Goal: Information Seeking & Learning: Learn about a topic

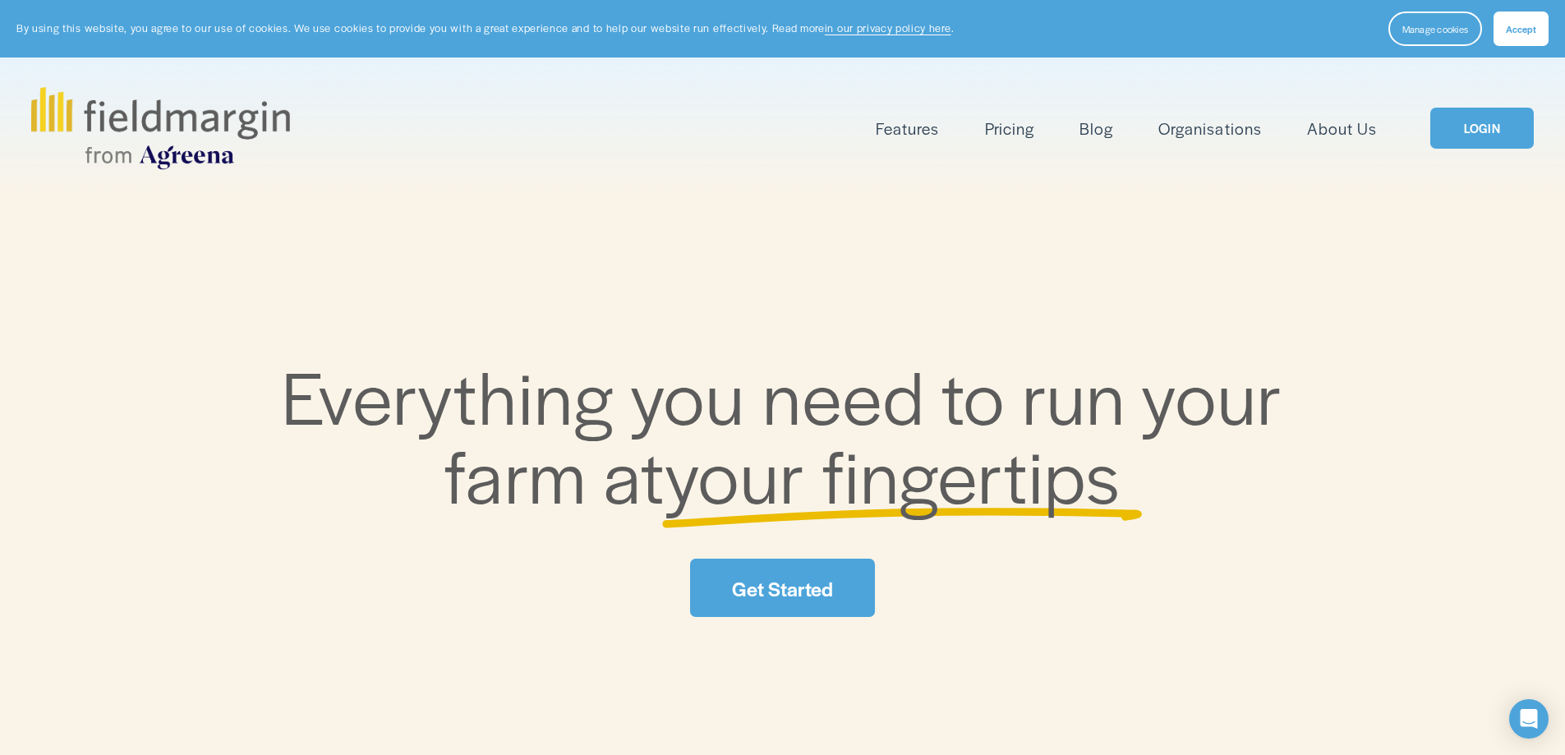
click at [991, 139] on link "Pricing" at bounding box center [1009, 128] width 49 height 27
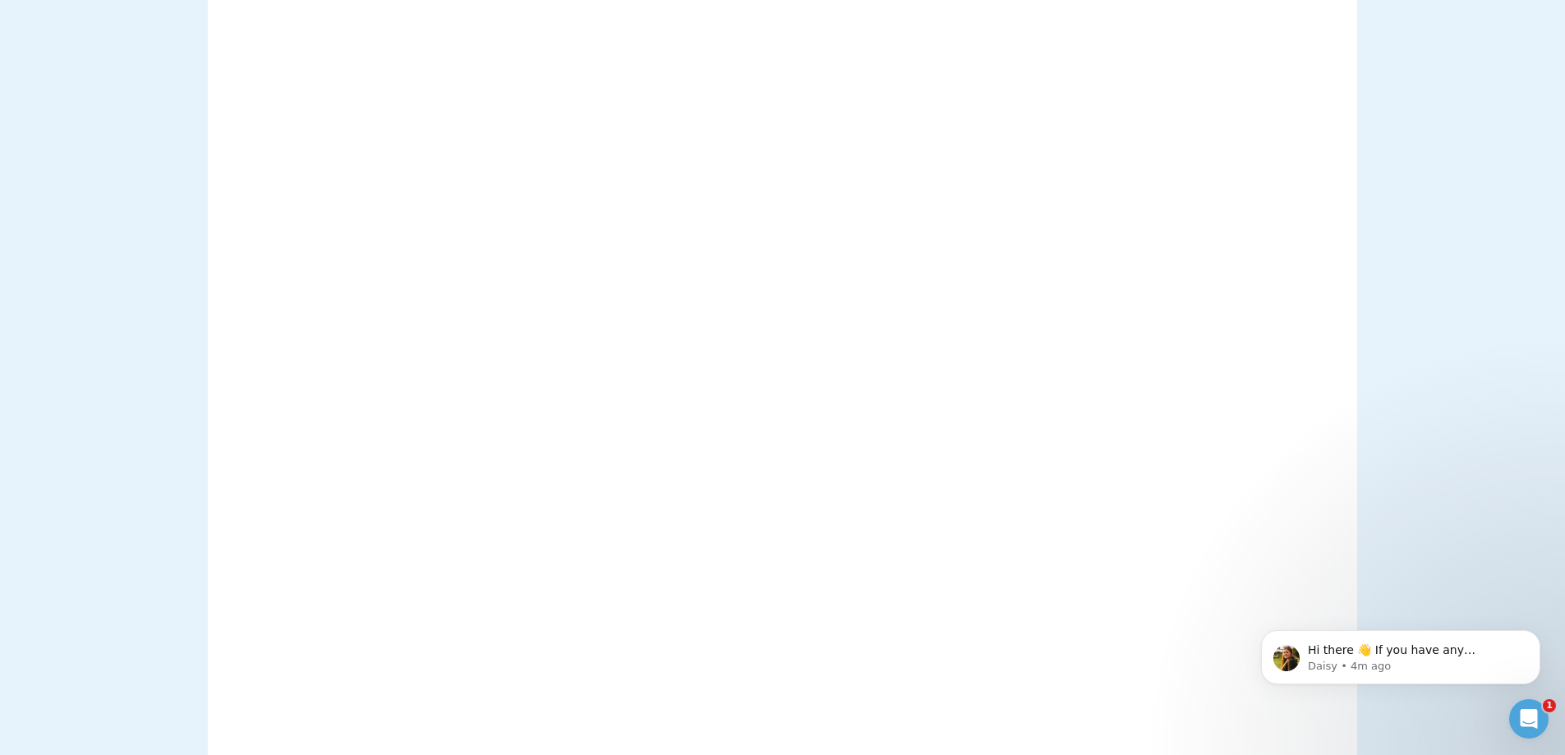
scroll to position [1397, 0]
